Goal: Check status: Check status

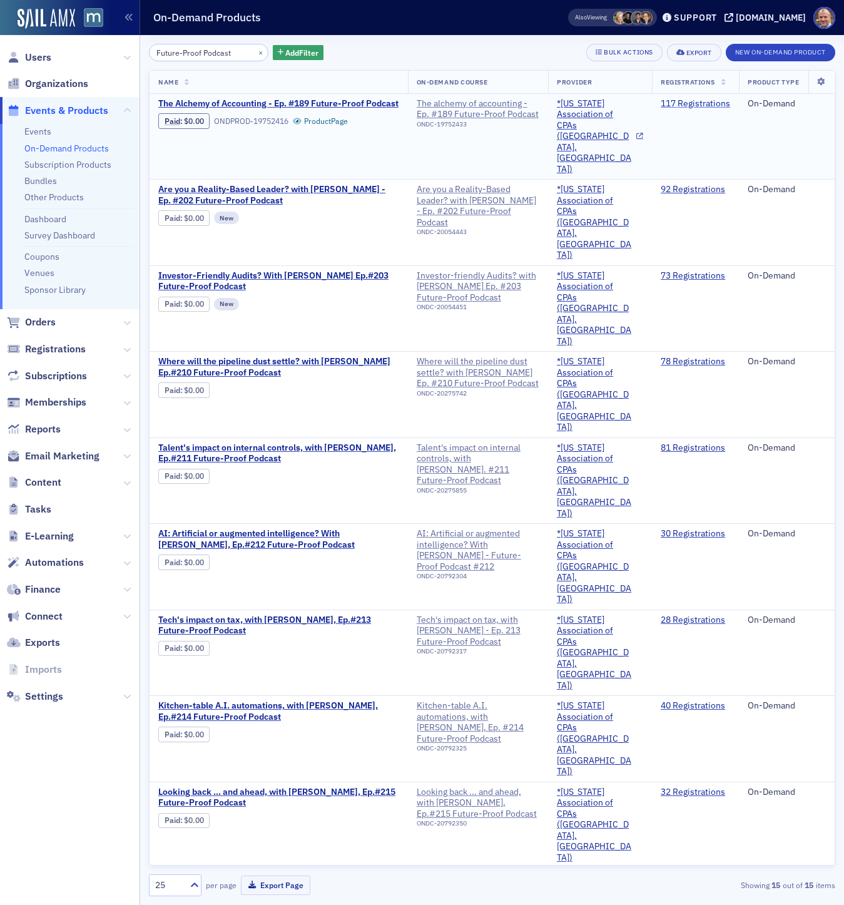
click at [687, 105] on link "117 Registrations" at bounding box center [695, 103] width 69 height 11
click at [682, 184] on link "92 Registrations" at bounding box center [693, 189] width 64 height 11
